Goal: Check status

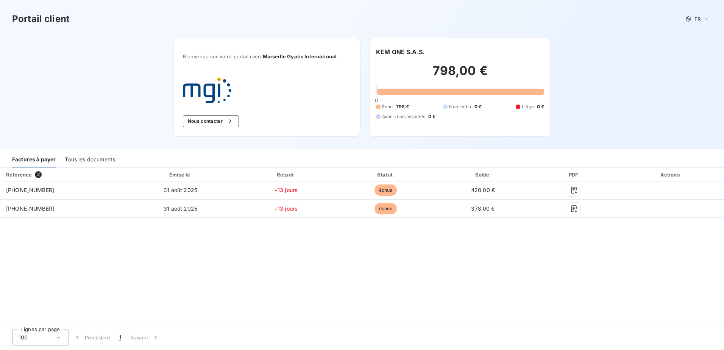
click at [306, 256] on div "Référence 2 Émise le Retard Statut Solde PDF Actions [PHONE_NUMBER] [DATE] +13 …" at bounding box center [362, 247] width 724 height 158
